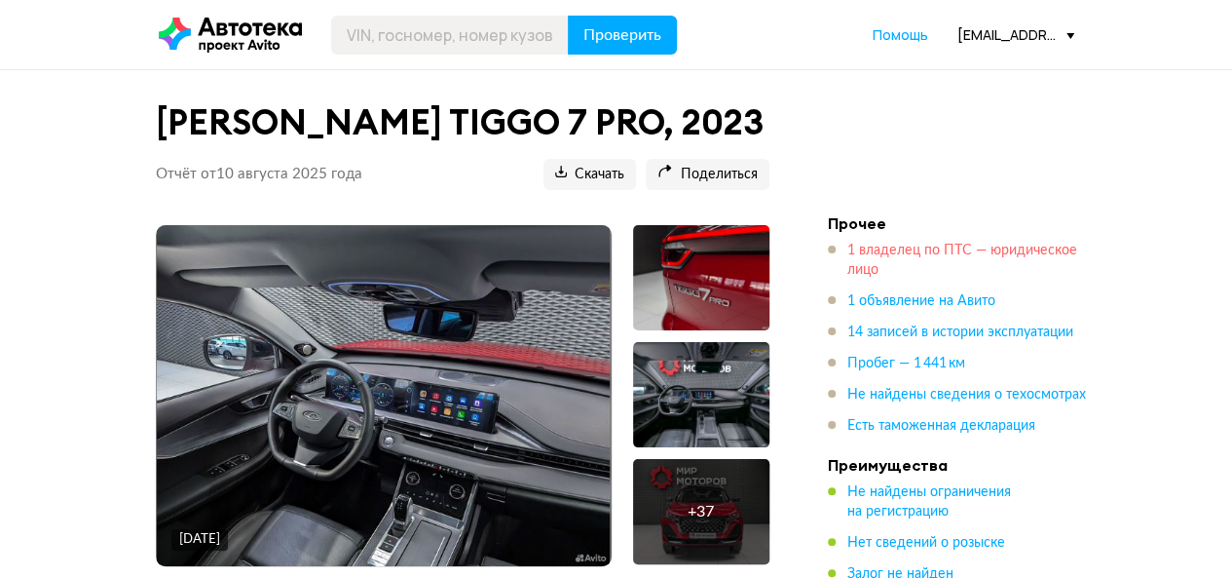
click at [867, 252] on span "1 владелец по ПТС — юридическое лицо" at bounding box center [962, 260] width 230 height 33
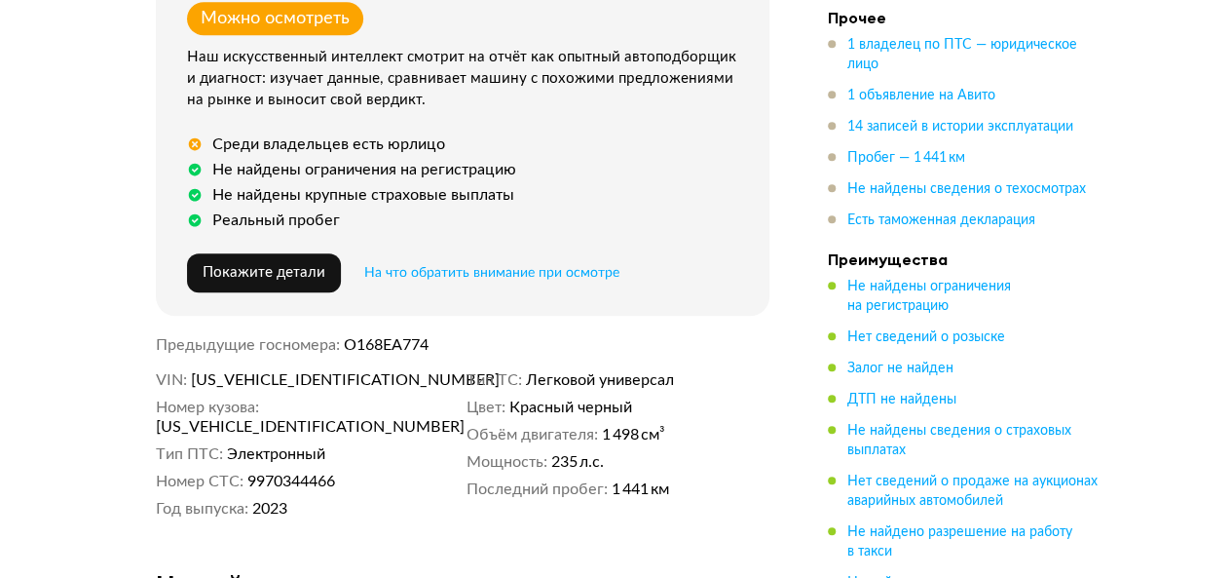
scroll to position [655, 0]
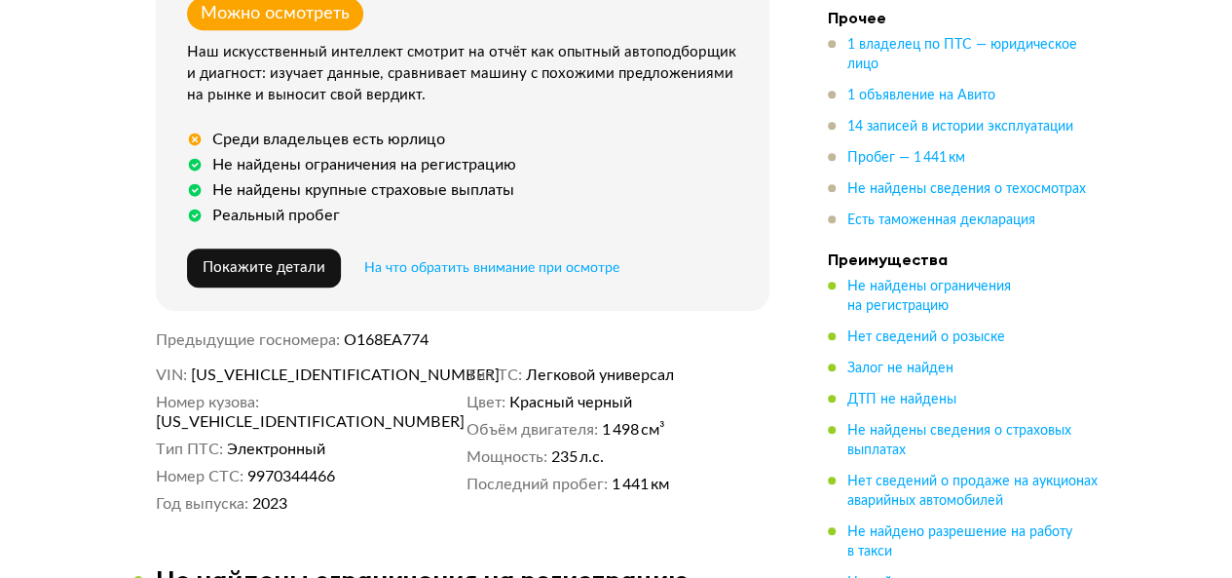
click at [282, 375] on span "[US_VEHICLE_IDENTIFICATION_NUMBER]" at bounding box center [303, 374] width 224 height 19
copy span "[US_VEHICLE_IDENTIFICATION_NUMBER]"
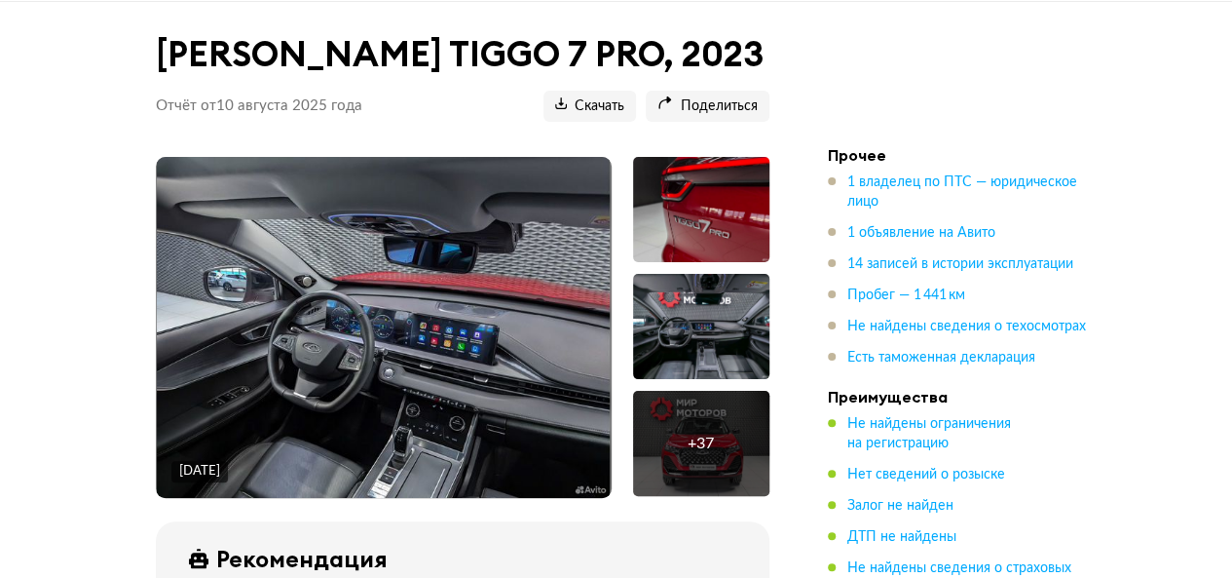
scroll to position [0, 0]
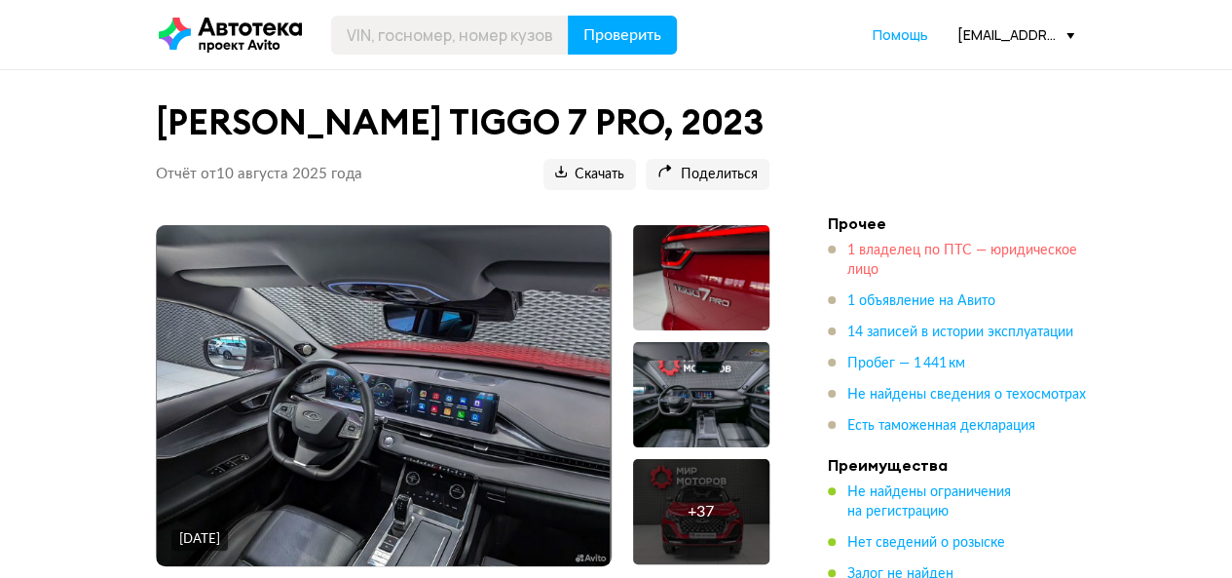
click at [857, 270] on span "1 владелец по ПТС — юридическое лицо" at bounding box center [962, 260] width 230 height 33
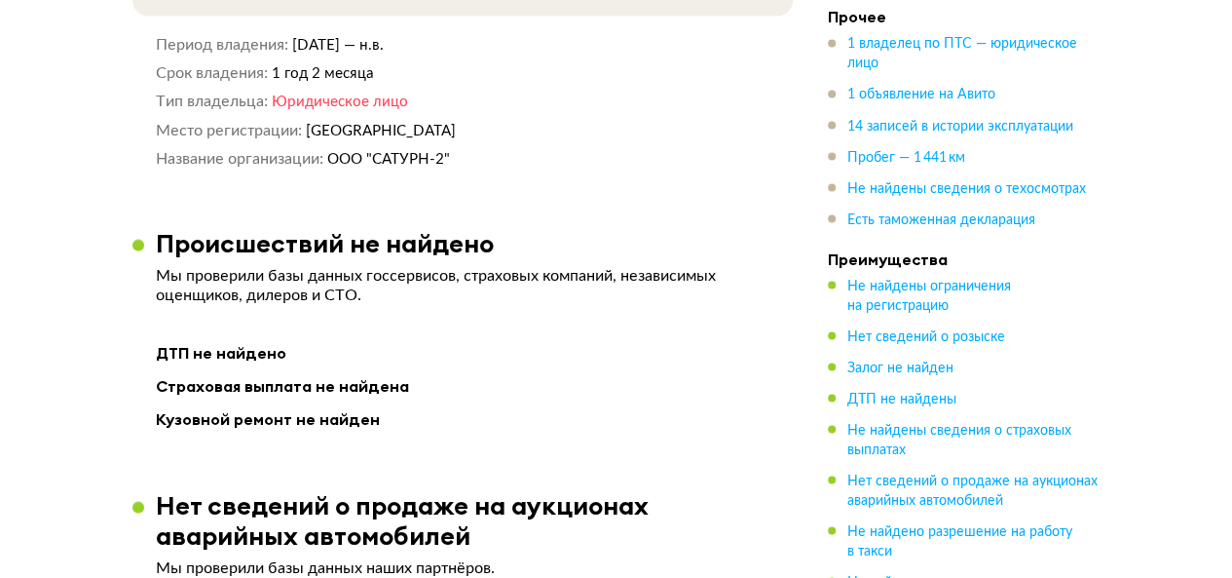
scroll to position [1629, 0]
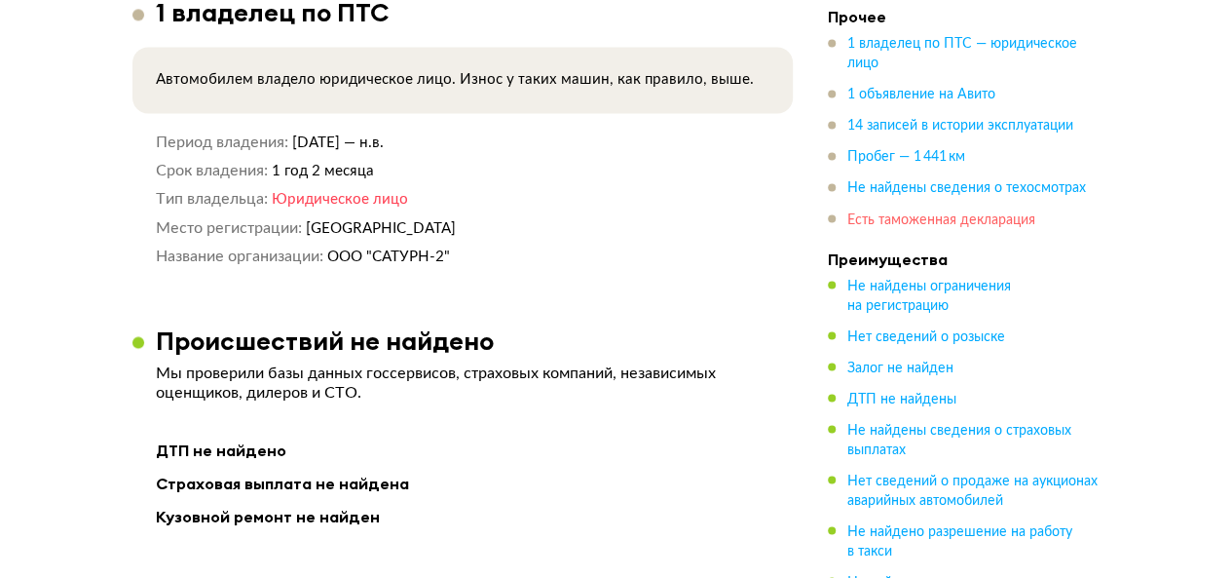
click at [886, 216] on span "Есть таможенная декларация" at bounding box center [941, 220] width 188 height 14
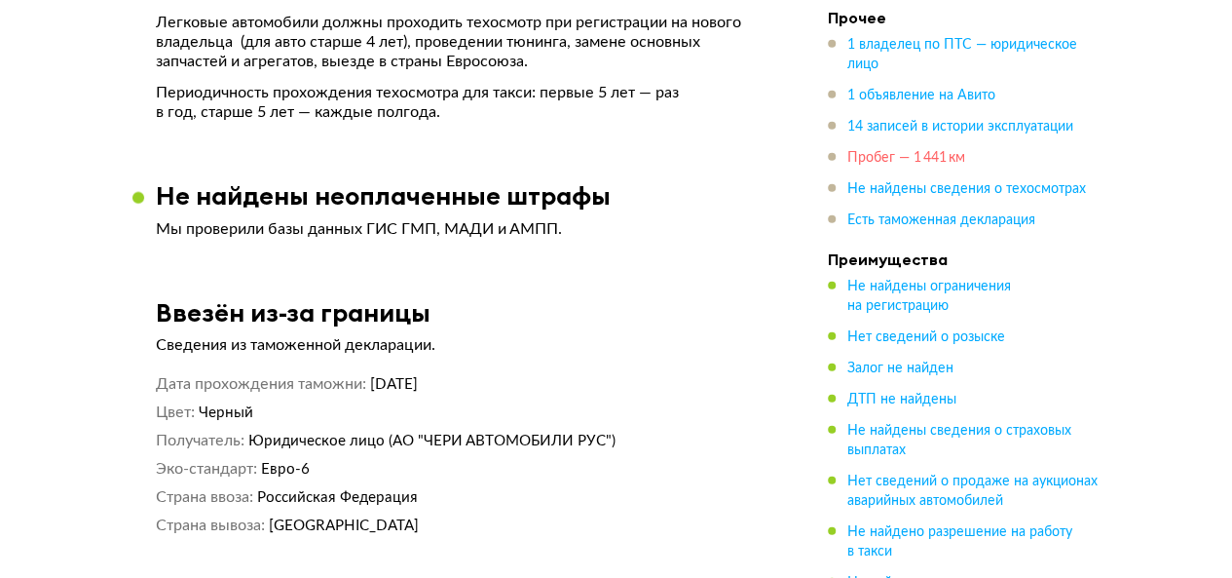
scroll to position [6243, 0]
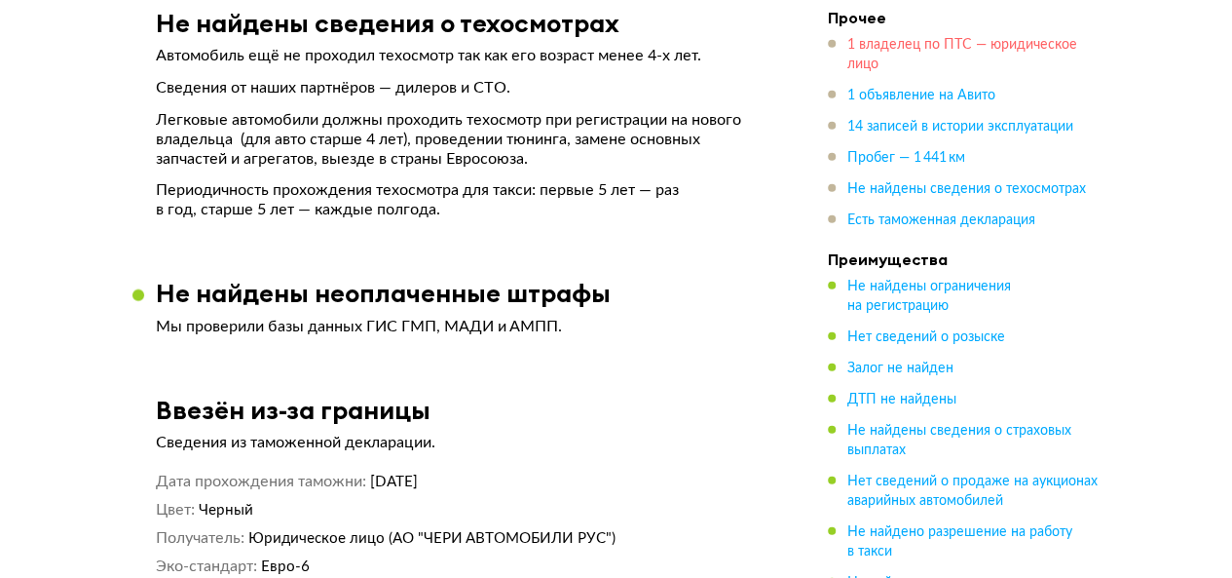
click at [861, 58] on span "1 владелец по ПТС — юридическое лицо" at bounding box center [962, 54] width 230 height 33
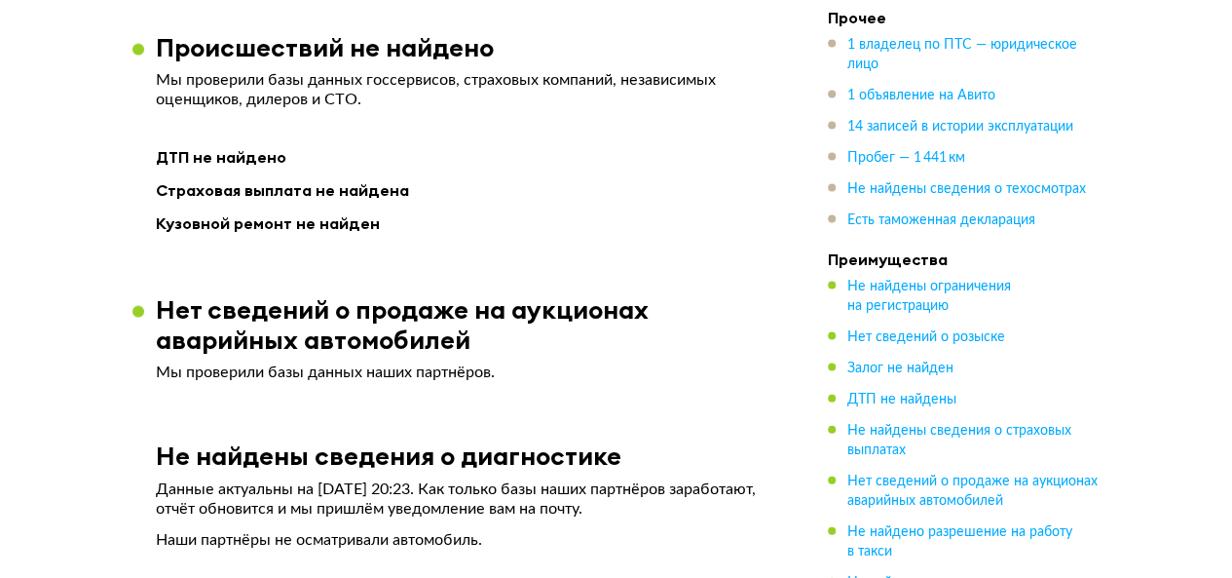
scroll to position [1629, 0]
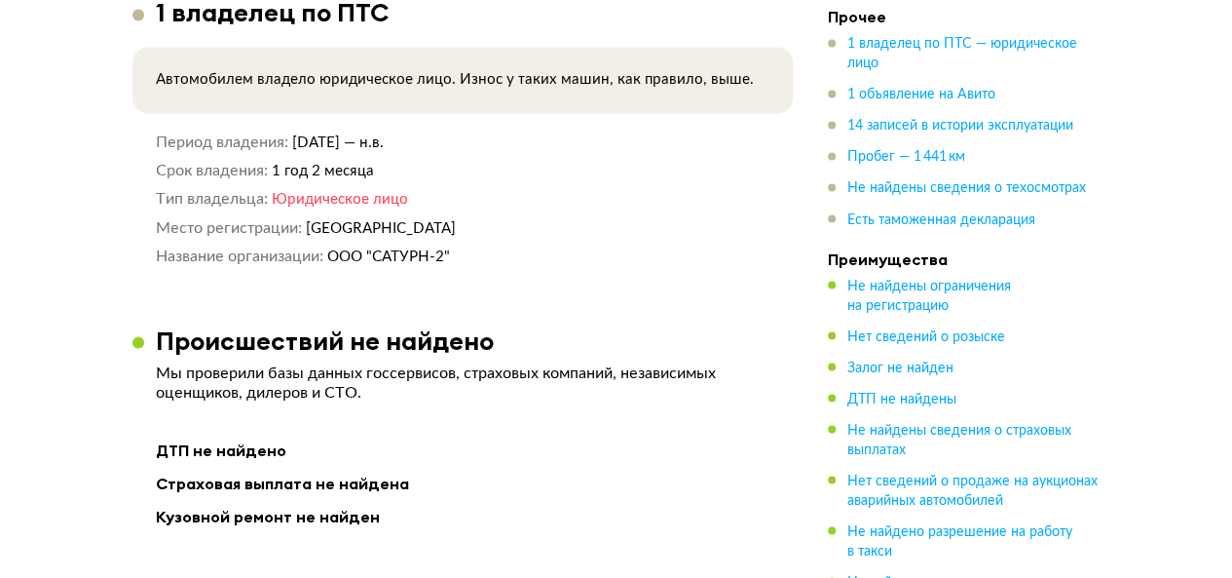
click at [467, 191] on dd "Юридическое лицо" at bounding box center [521, 199] width 498 height 20
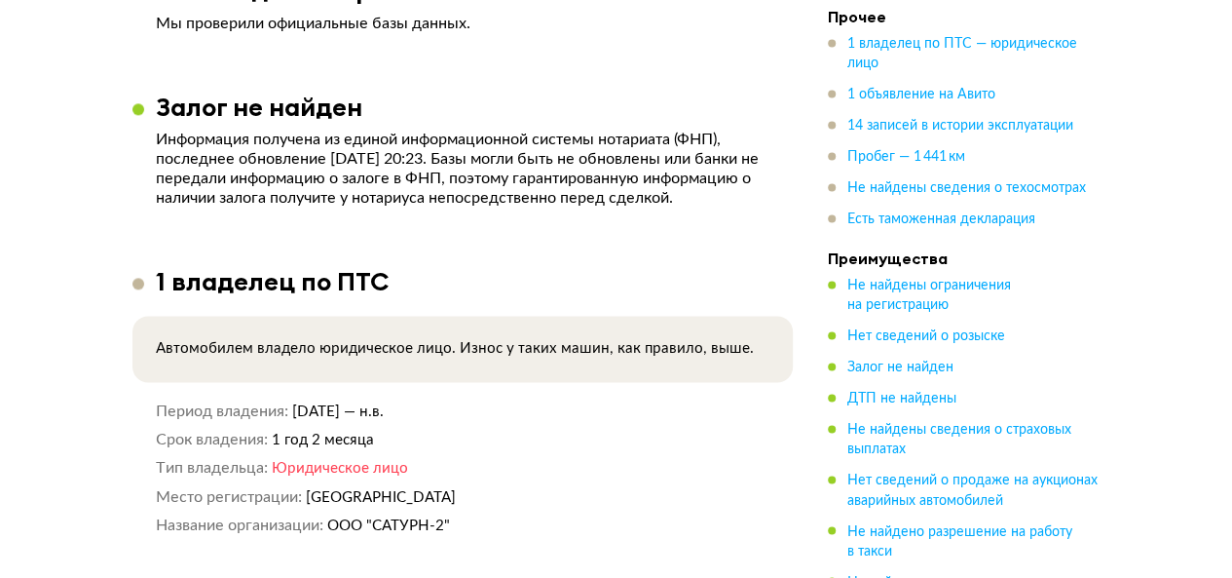
scroll to position [1239, 0]
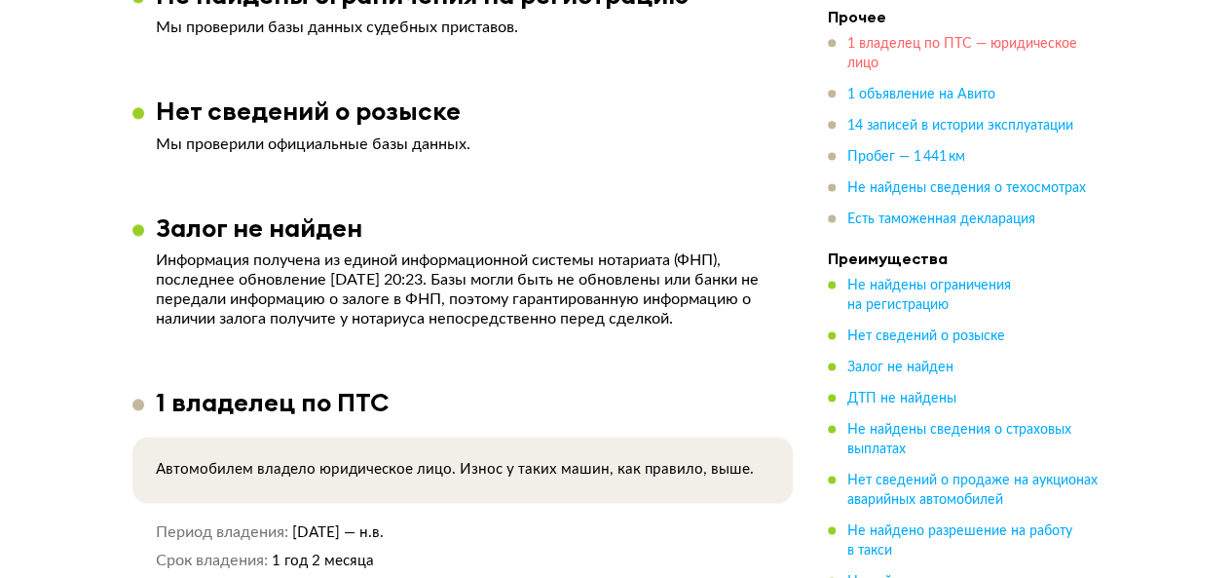
click at [867, 50] on span "1 владелец по ПТС — юридическое лицо" at bounding box center [962, 54] width 230 height 33
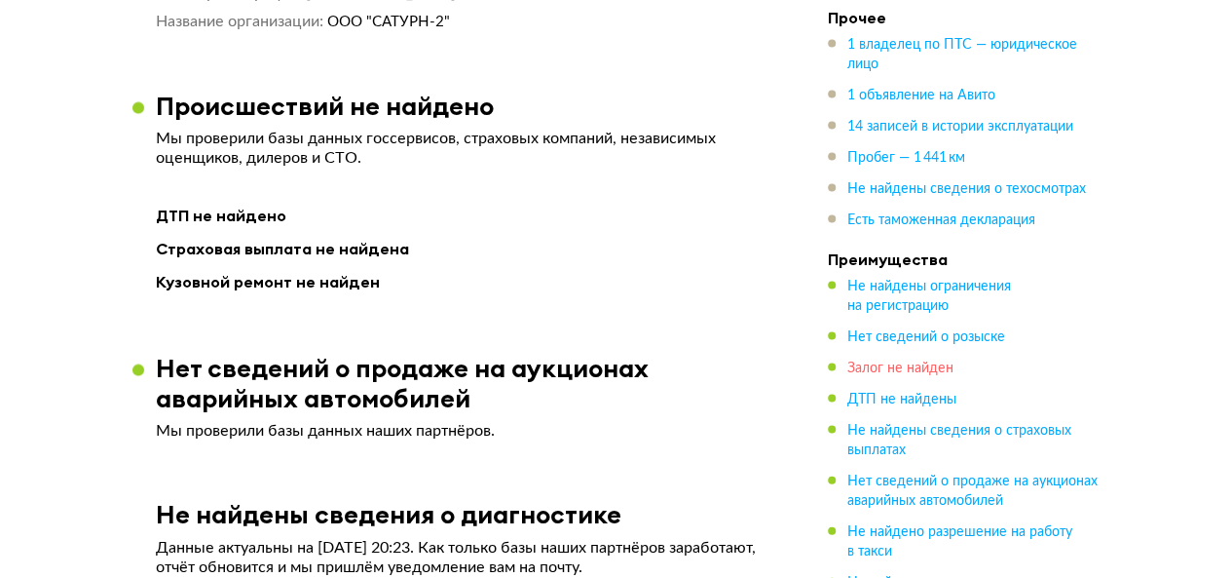
scroll to position [2018, 0]
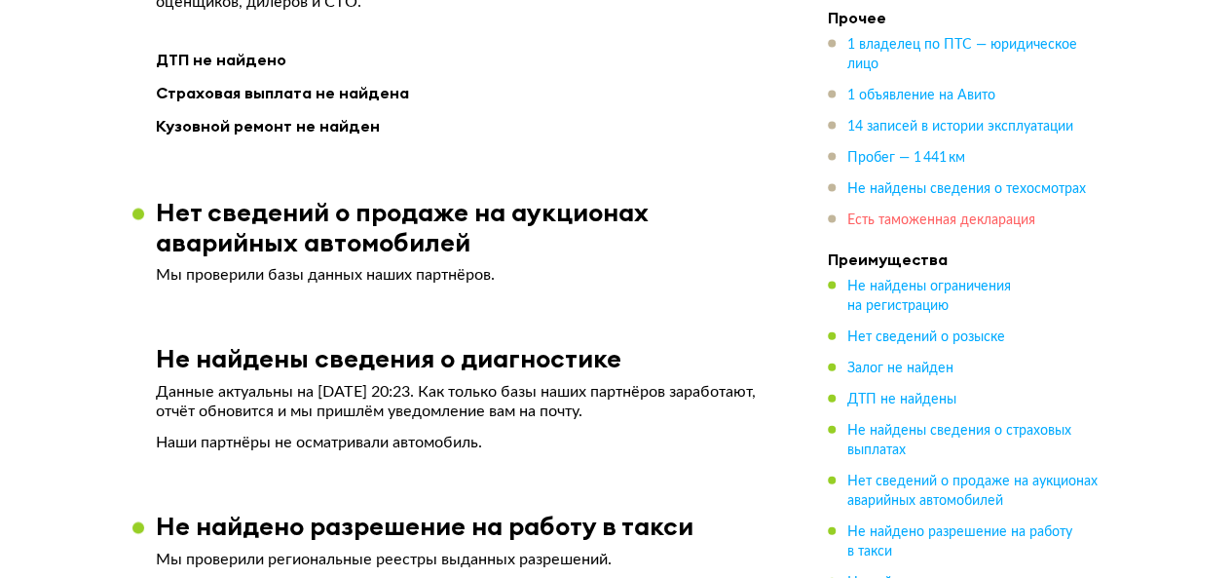
click at [892, 226] on span "Есть таможенная декларация" at bounding box center [941, 220] width 188 height 14
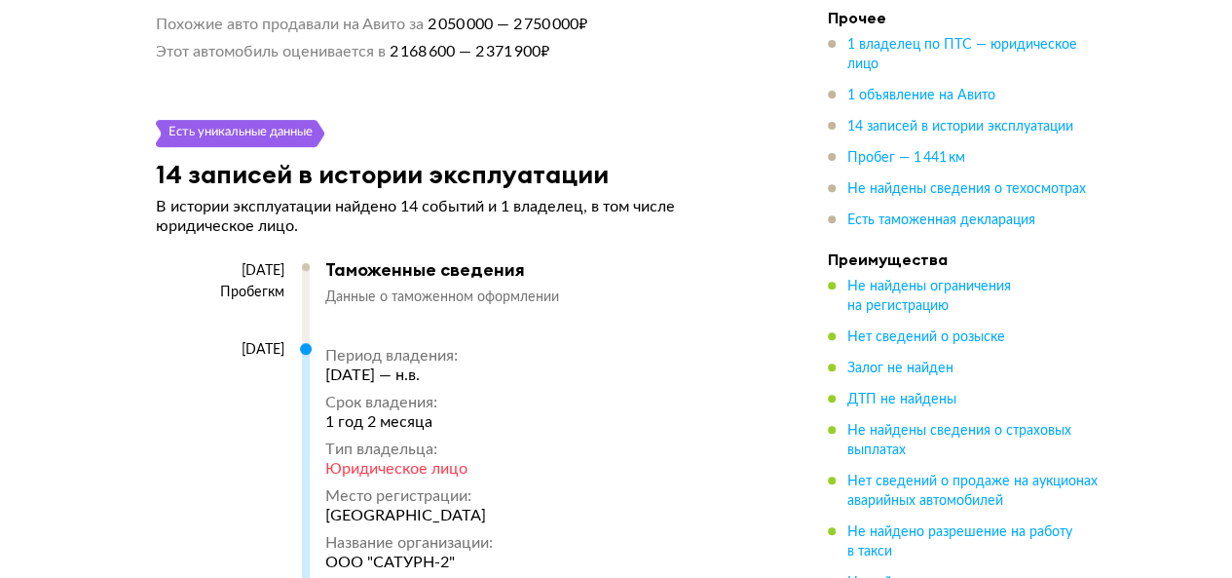
scroll to position [3904, 0]
